Goal: Book appointment/travel/reservation

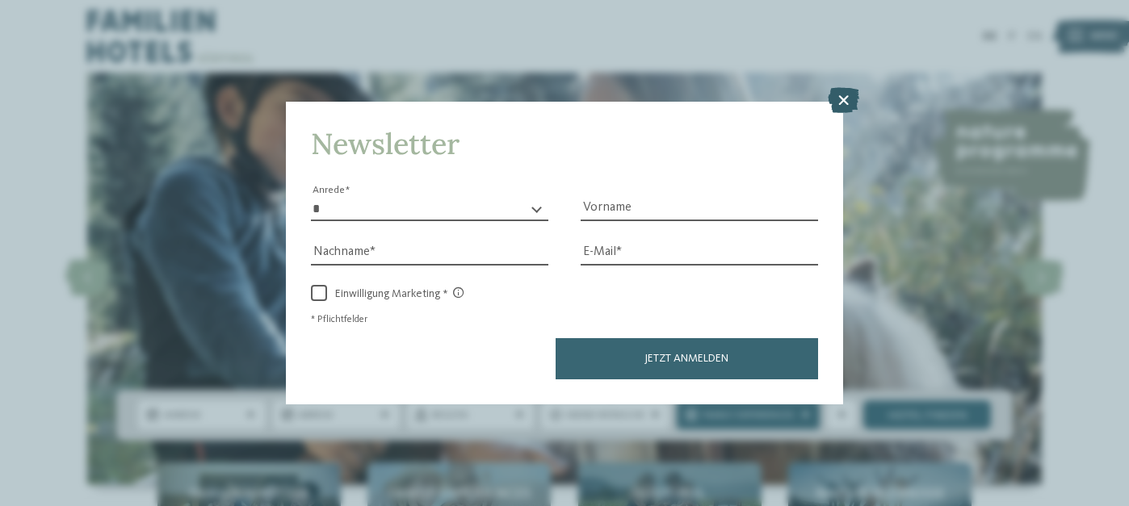
click at [845, 87] on icon at bounding box center [843, 100] width 31 height 26
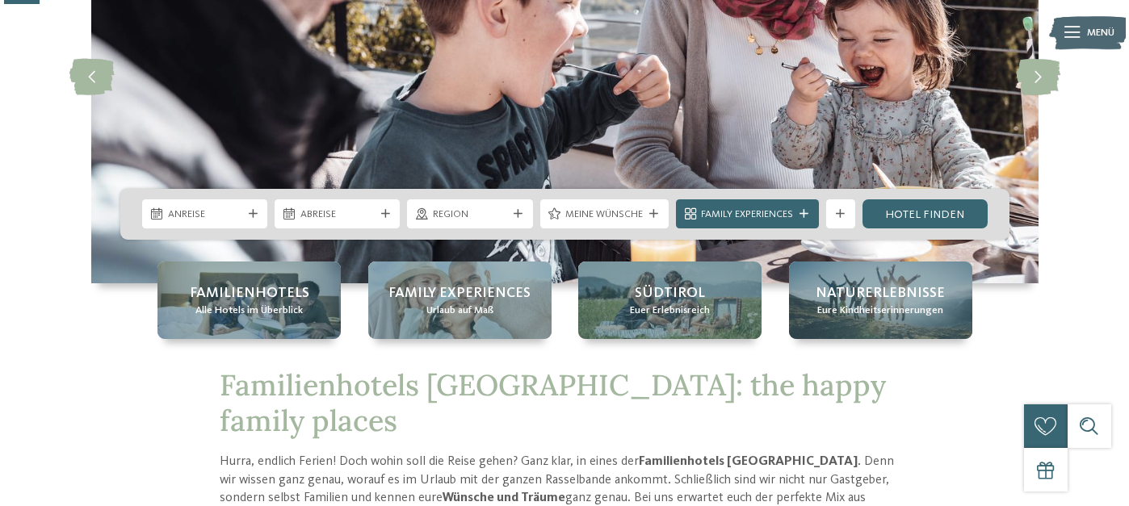
scroll to position [214, 0]
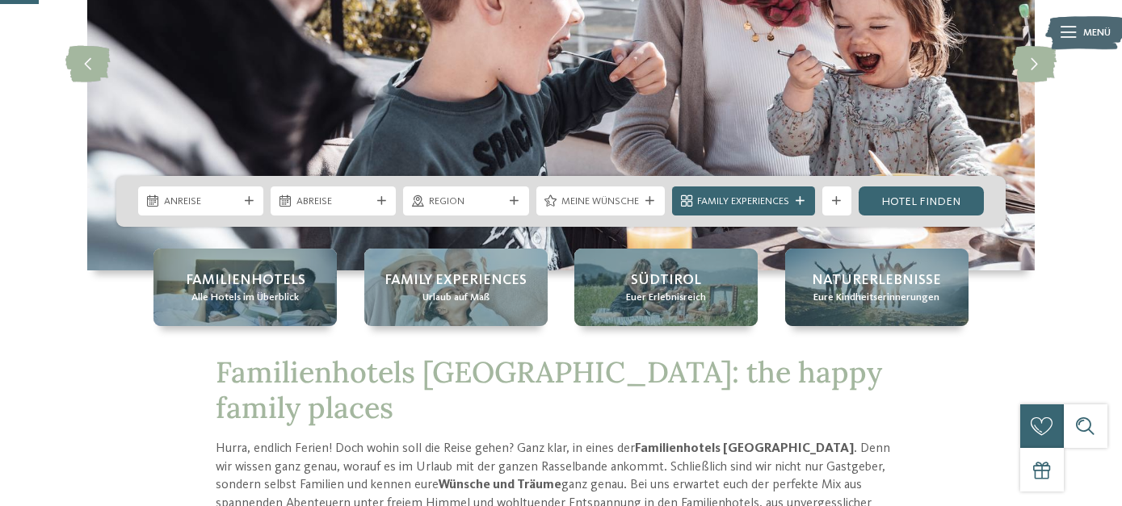
click at [199, 208] on span "Anreise" at bounding box center [201, 202] width 74 height 15
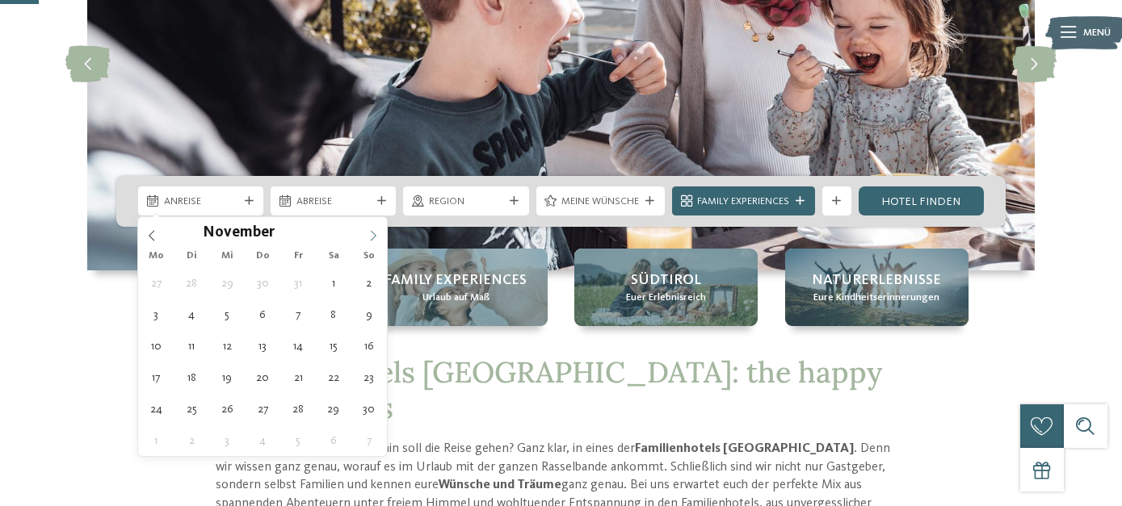
click at [375, 230] on icon at bounding box center [372, 235] width 11 height 11
click at [375, 231] on icon at bounding box center [372, 235] width 11 height 11
type div "01.12.2025"
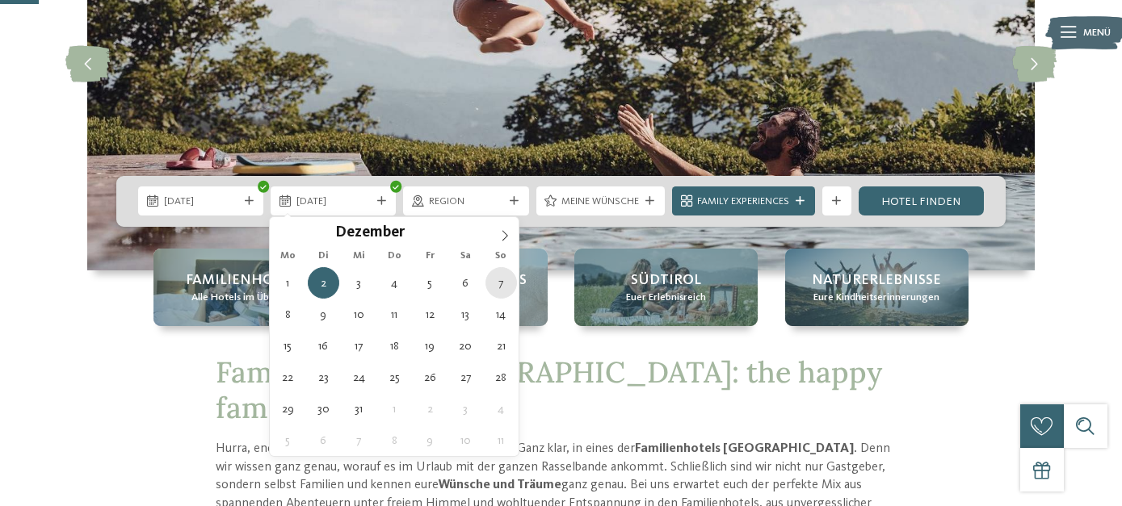
type div "07.12.2025"
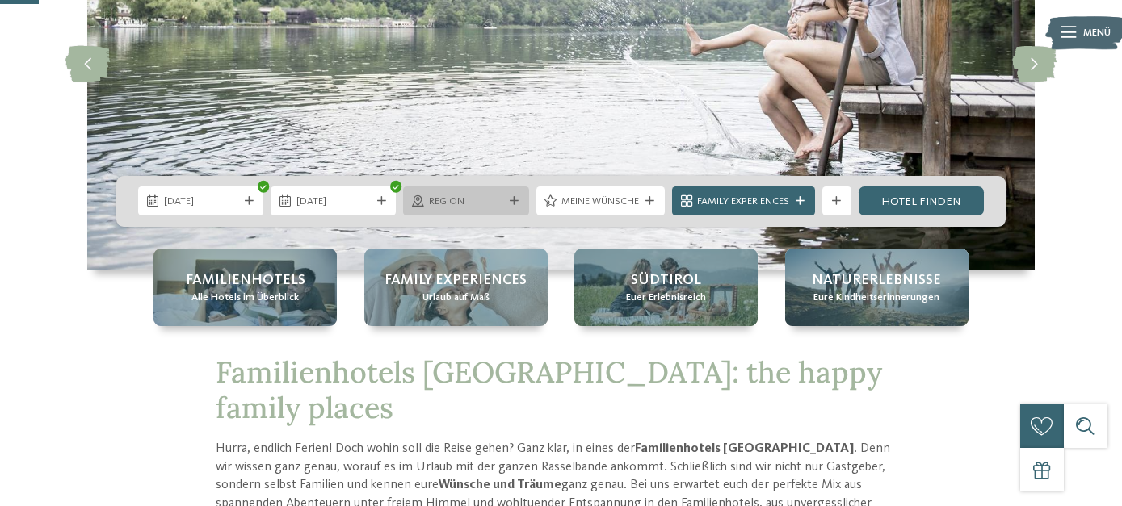
click at [497, 208] on span "Region" at bounding box center [466, 202] width 74 height 15
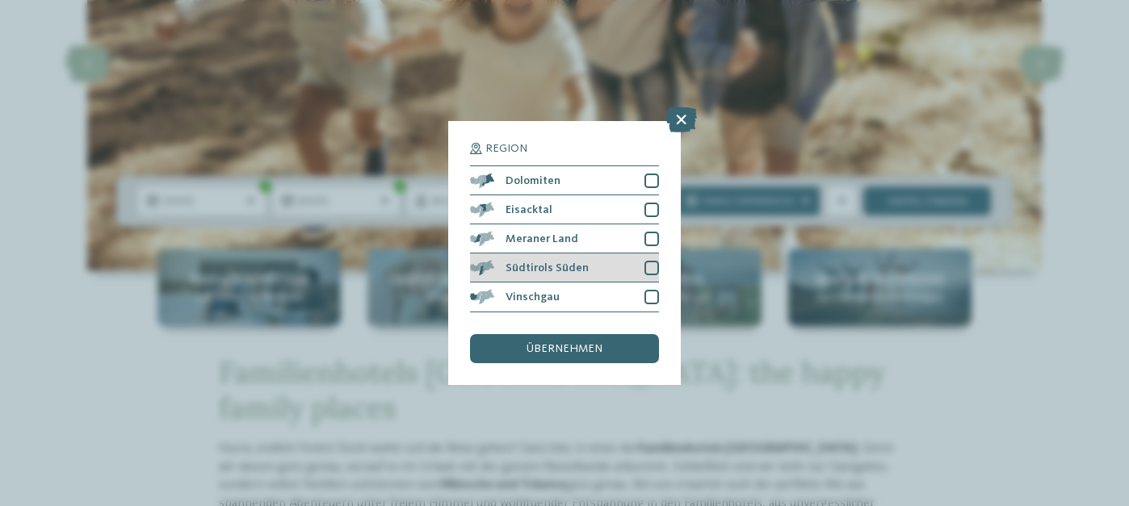
scroll to position [48, 0]
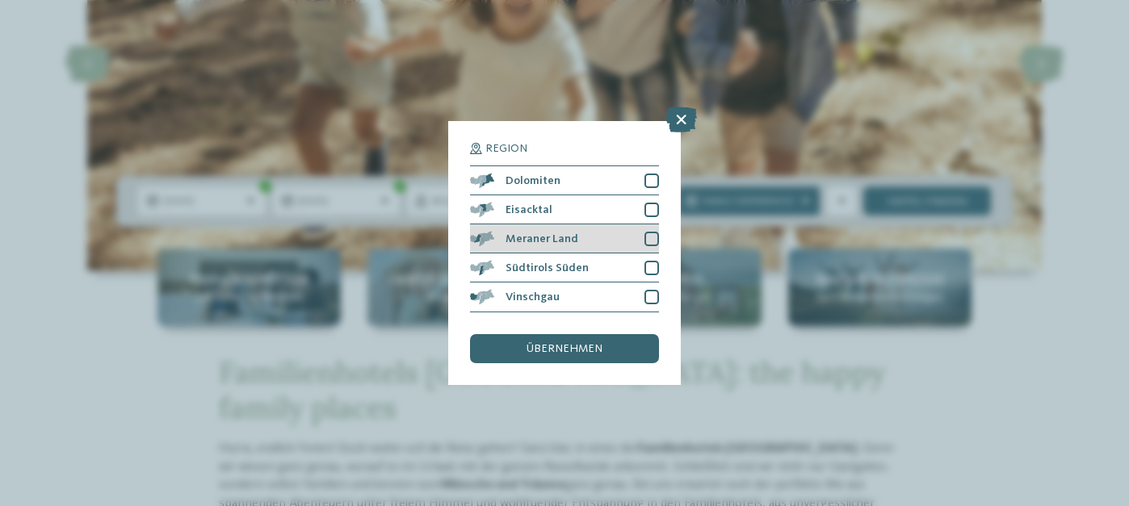
click at [649, 232] on div at bounding box center [651, 239] width 15 height 15
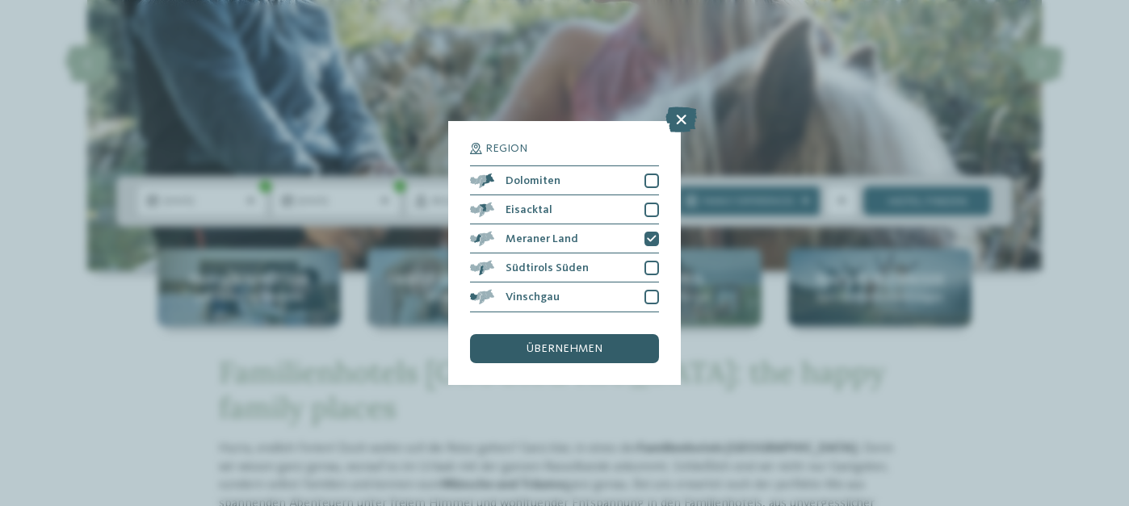
click at [621, 334] on div "übernehmen" at bounding box center [564, 348] width 189 height 29
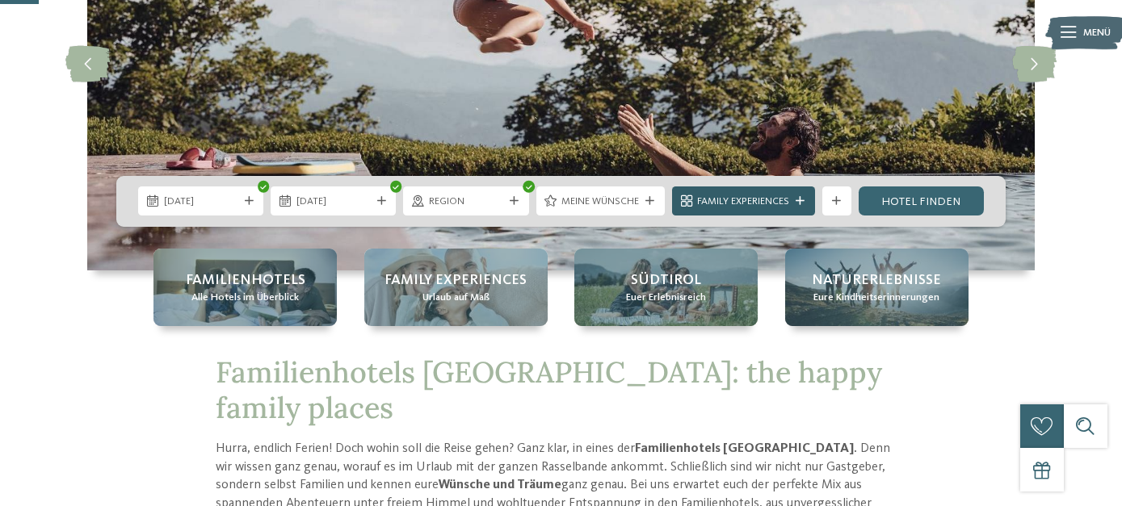
click at [757, 203] on span "Family Experiences" at bounding box center [743, 202] width 92 height 15
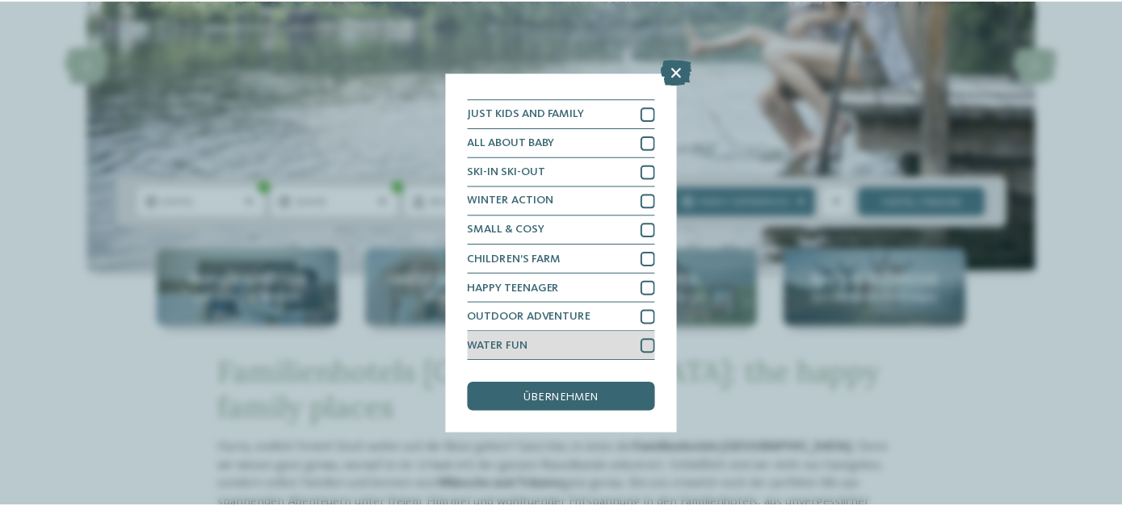
scroll to position [193, 0]
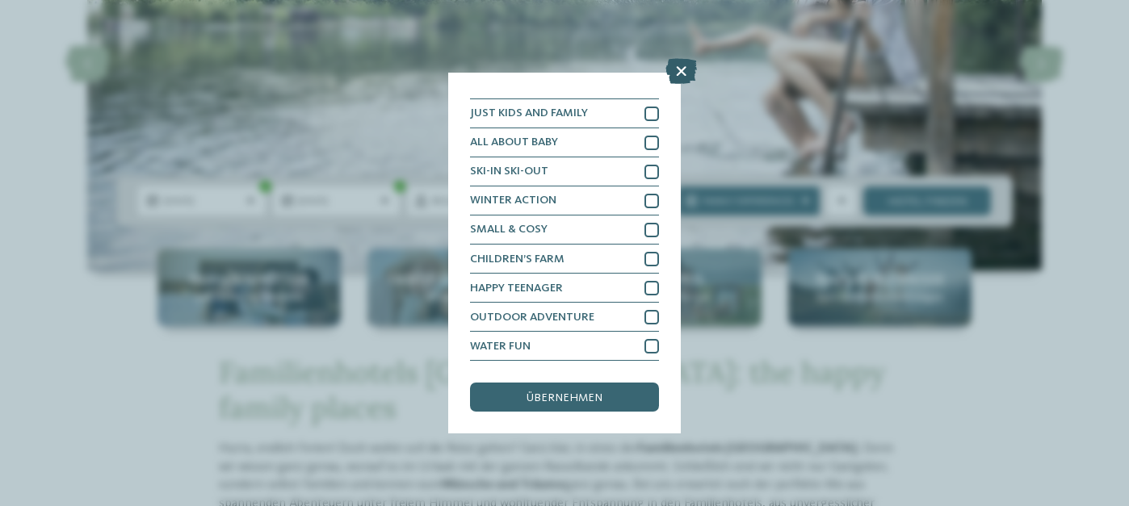
click at [674, 70] on icon at bounding box center [680, 71] width 31 height 26
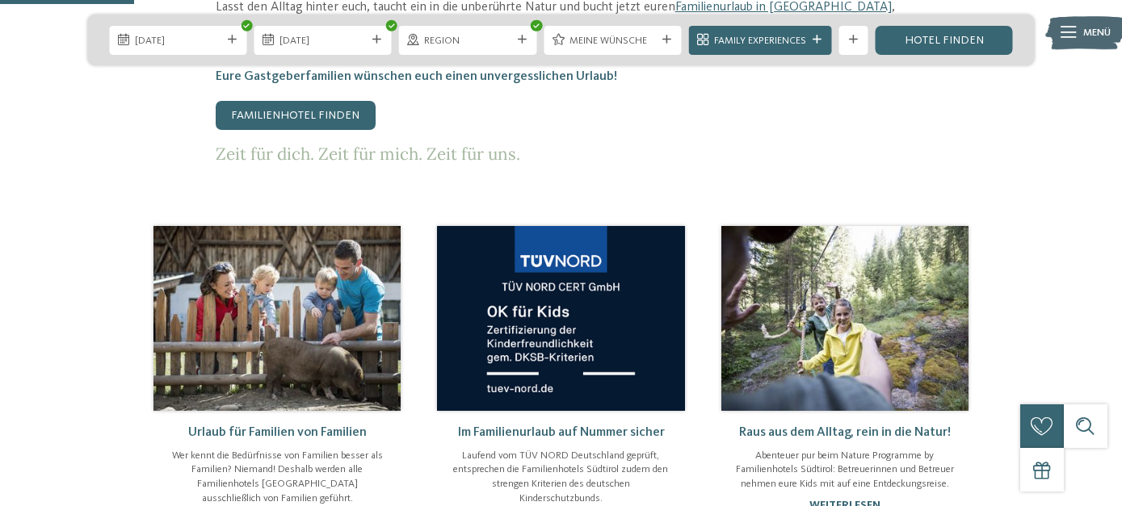
scroll to position [793, 0]
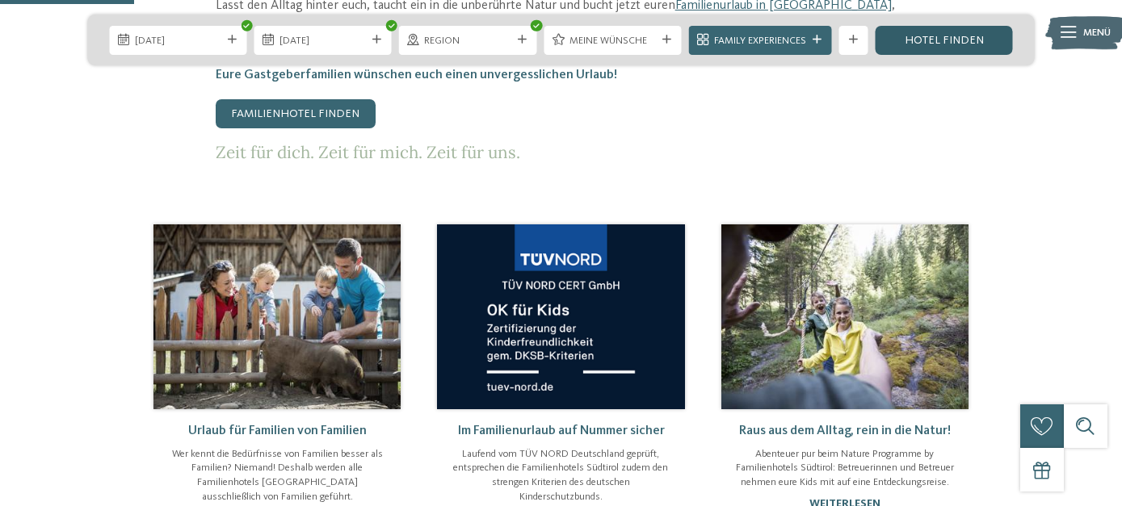
click at [951, 36] on link "Hotel finden" at bounding box center [943, 40] width 137 height 29
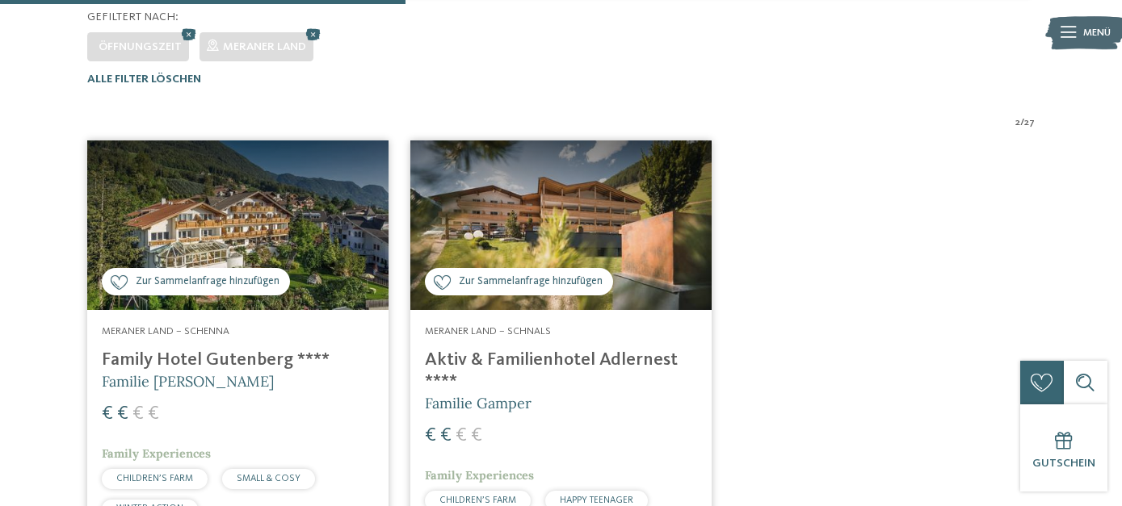
scroll to position [422, 0]
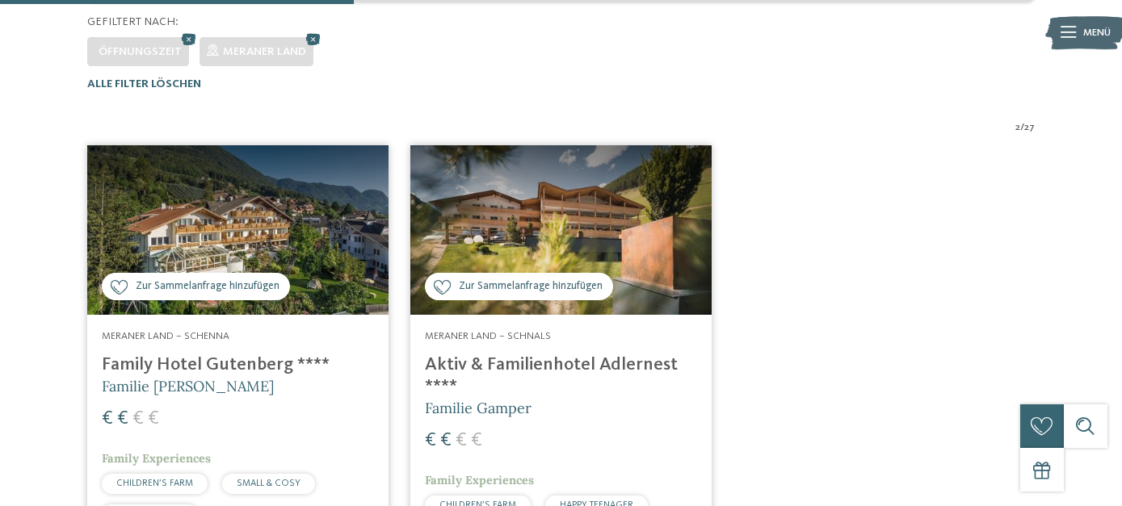
click at [558, 234] on img at bounding box center [560, 230] width 301 height 170
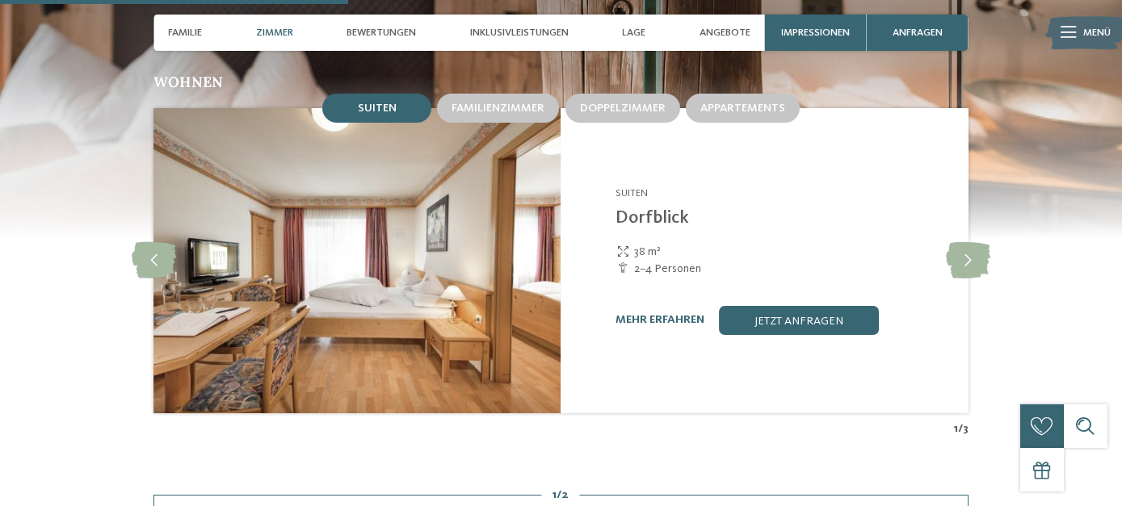
scroll to position [1580, 0]
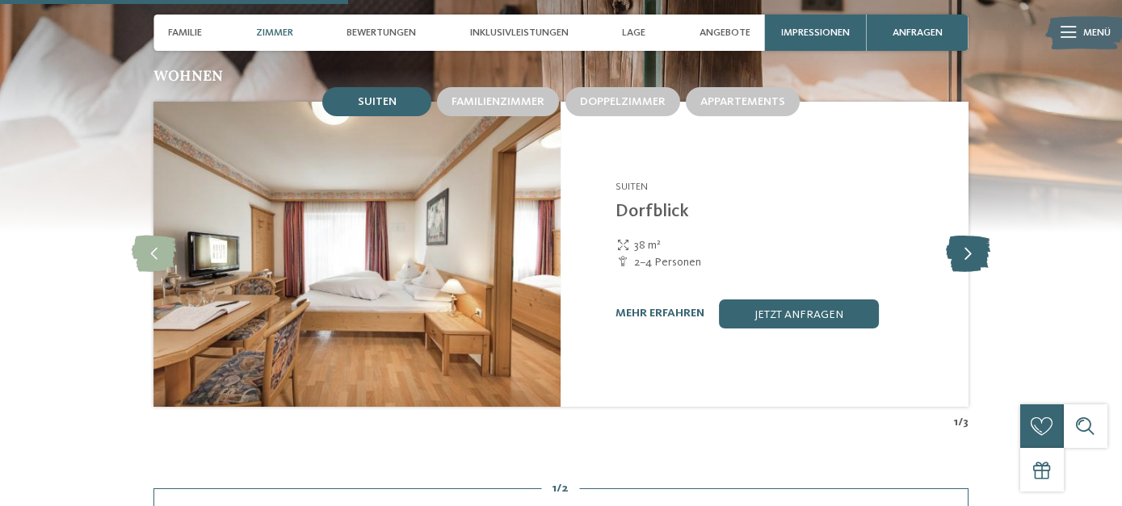
click at [978, 240] on icon at bounding box center [968, 254] width 44 height 36
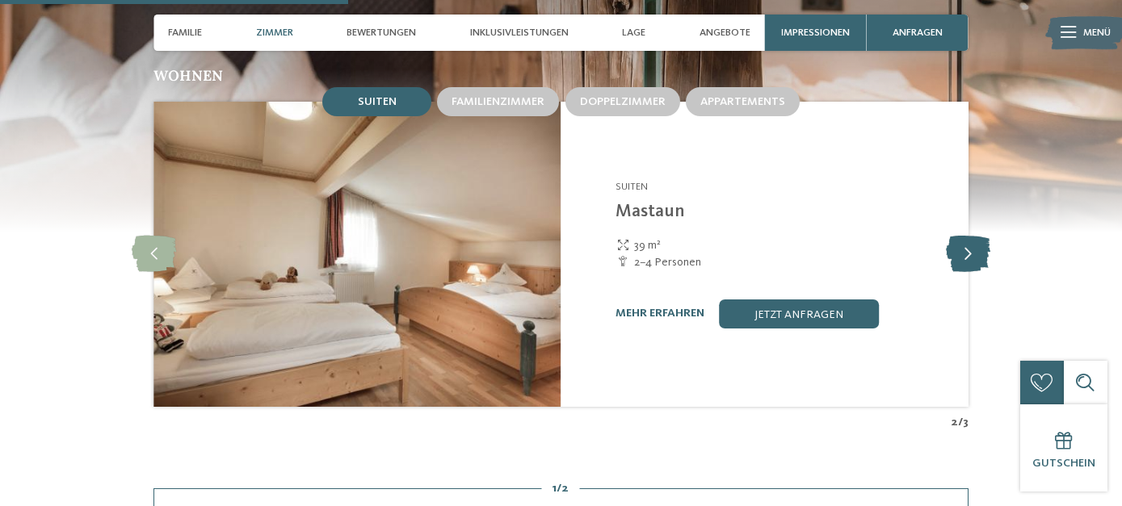
click at [978, 240] on icon at bounding box center [968, 254] width 44 height 36
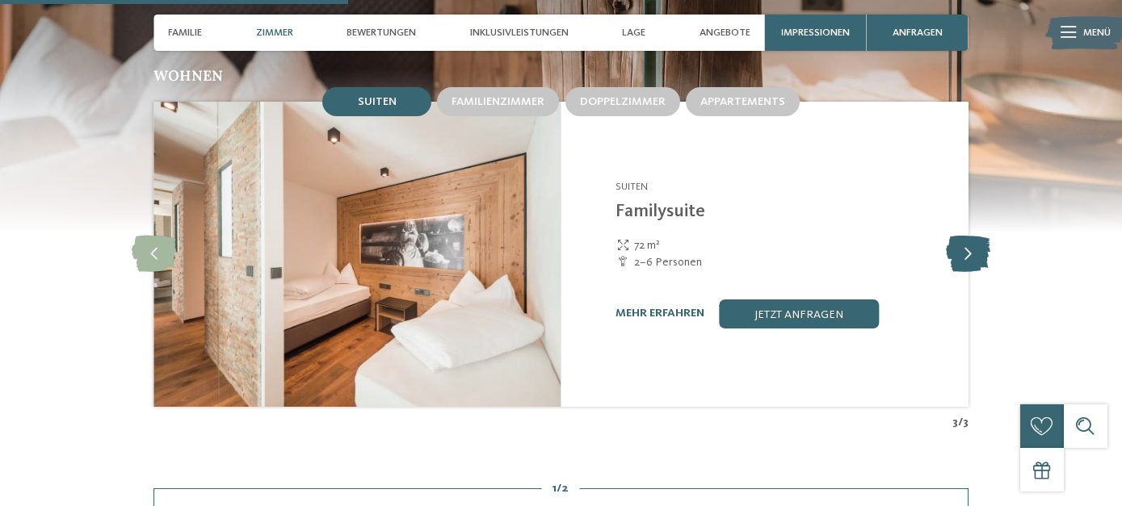
click at [978, 240] on icon at bounding box center [968, 254] width 44 height 36
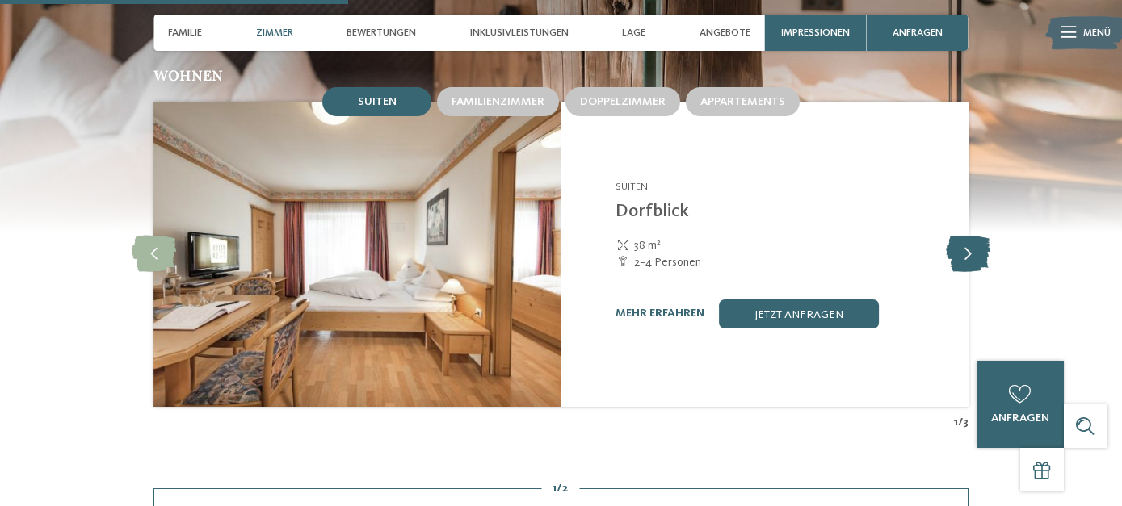
click at [978, 240] on icon at bounding box center [968, 254] width 44 height 36
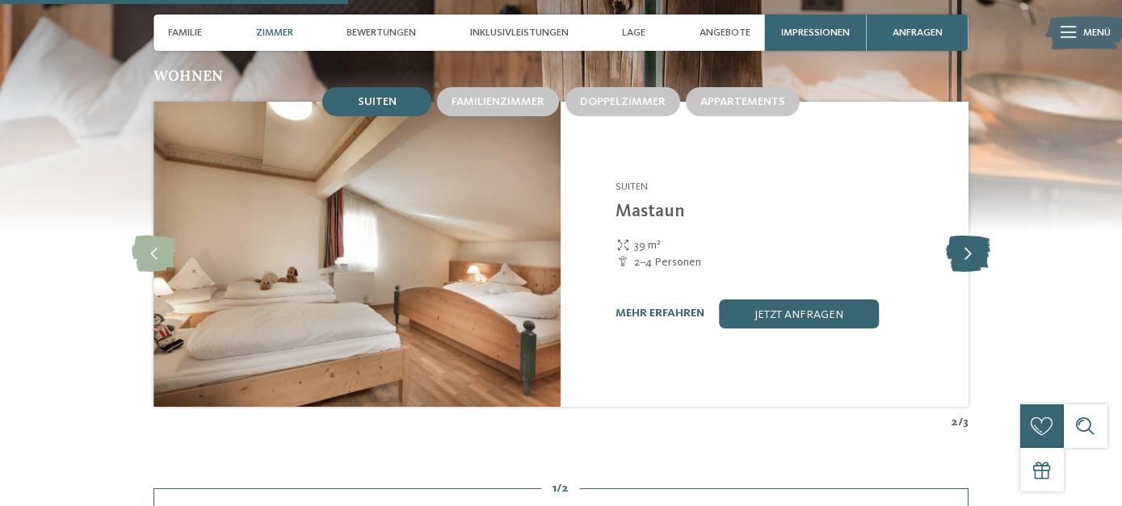
click at [978, 240] on icon at bounding box center [968, 254] width 44 height 36
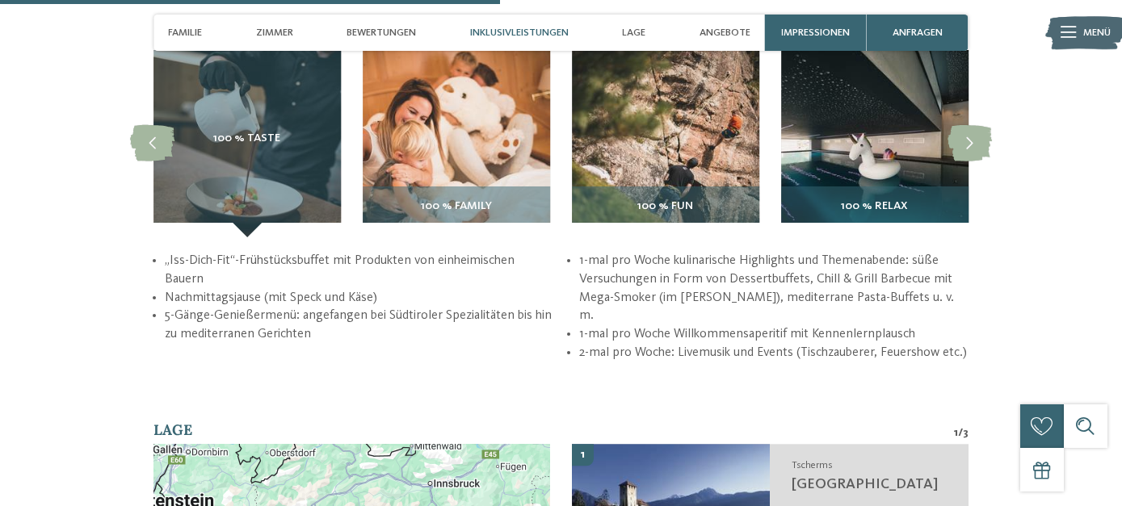
scroll to position [2274, 0]
